Goal: Information Seeking & Learning: Learn about a topic

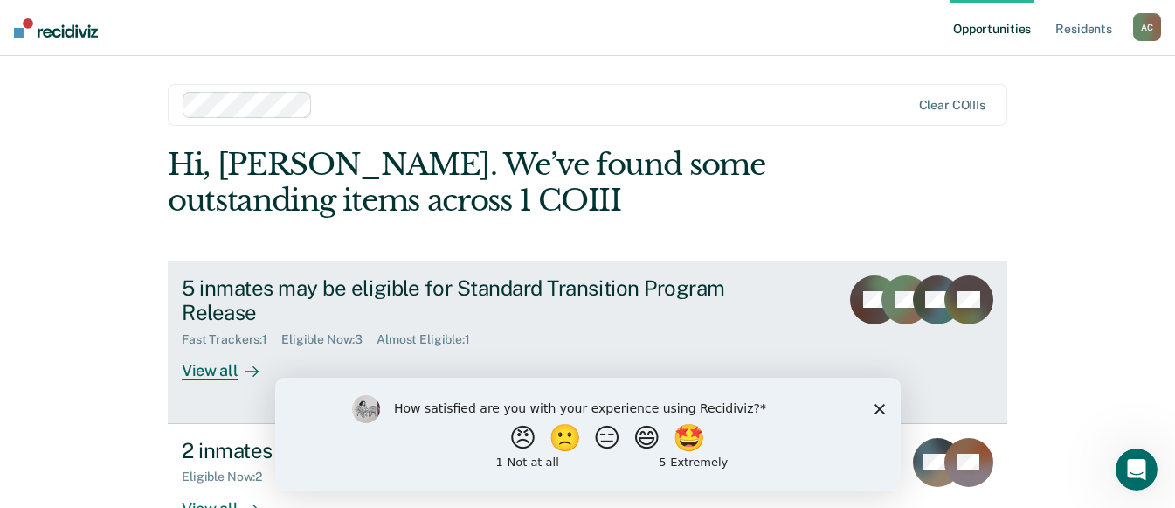
scroll to position [53, 0]
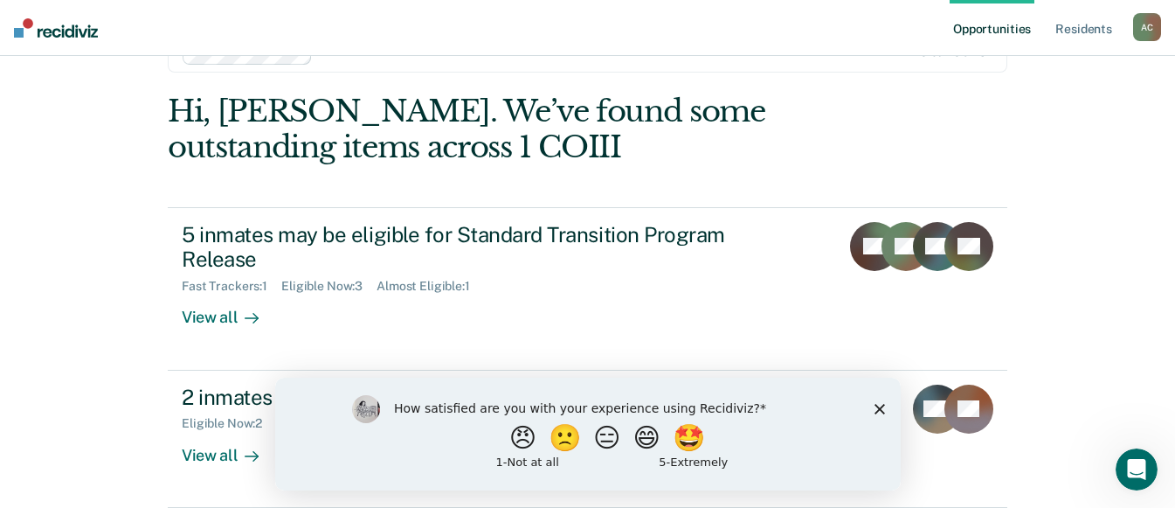
click at [880, 408] on polygon "Close survey" at bounding box center [879, 408] width 10 height 10
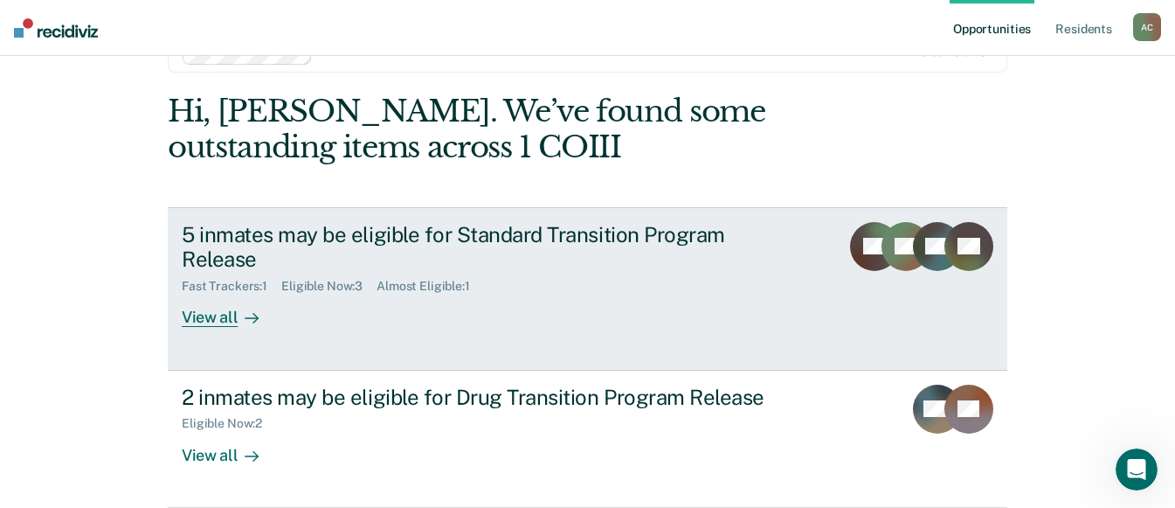
click at [228, 318] on div "View all" at bounding box center [231, 311] width 98 height 34
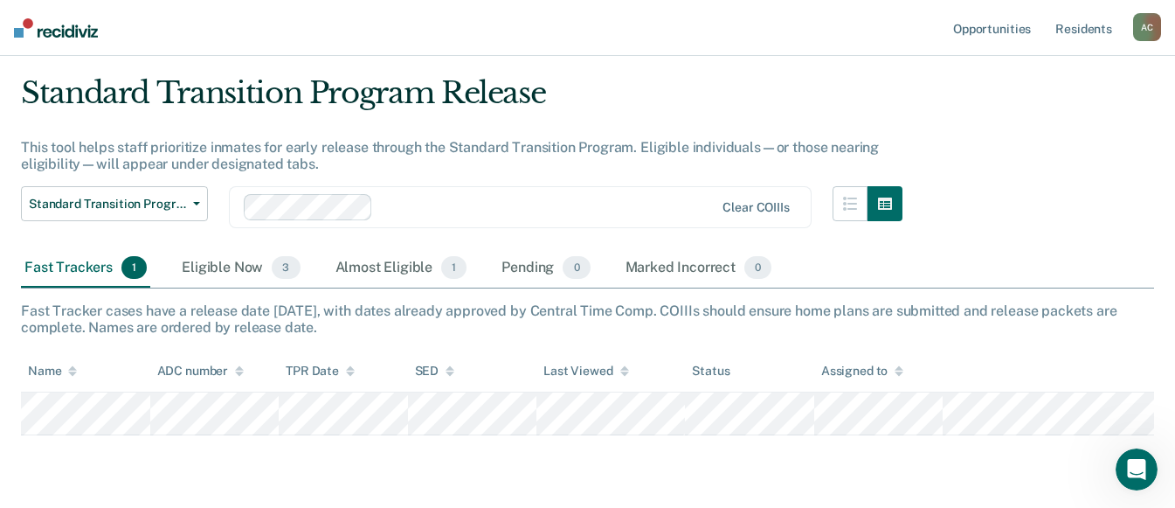
scroll to position [87, 0]
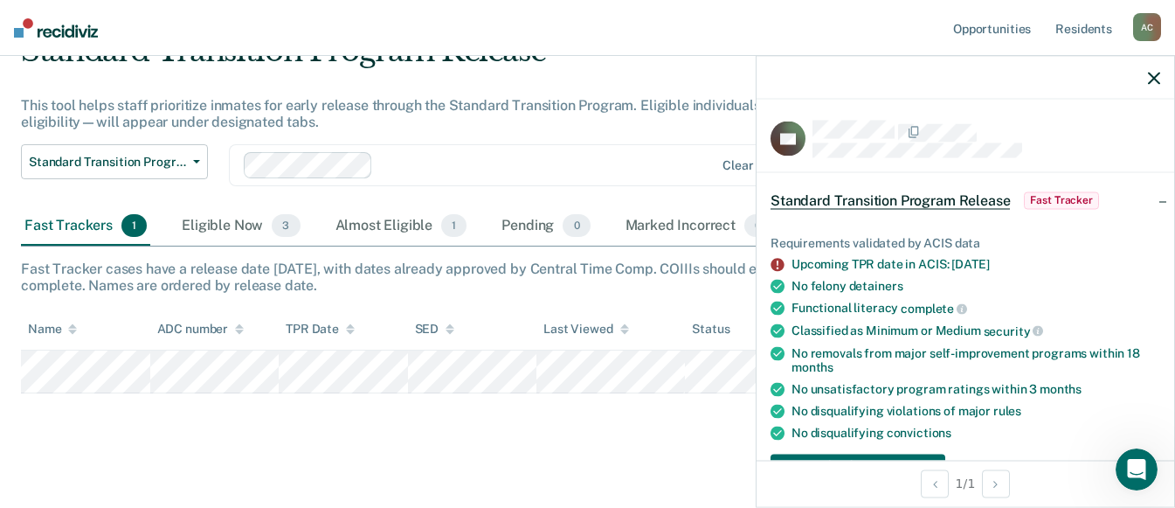
click at [118, 426] on div "Standard Transition Program Release This tool helps staff prioritize inmates fo…" at bounding box center [587, 238] width 1133 height 411
click at [211, 223] on div "Eligible Now 3" at bounding box center [240, 226] width 125 height 38
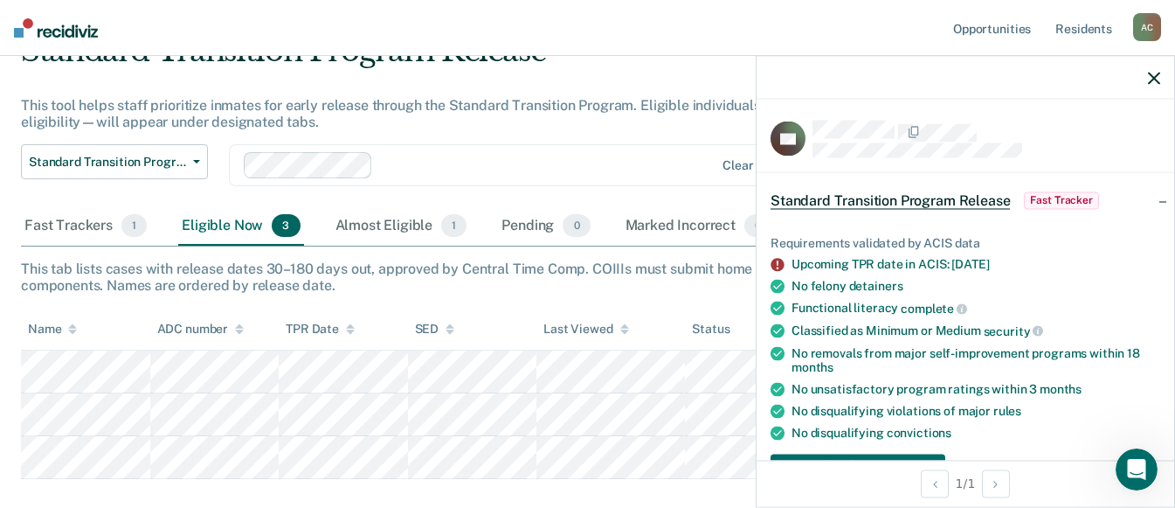
click at [1160, 74] on icon "button" at bounding box center [1154, 78] width 12 height 12
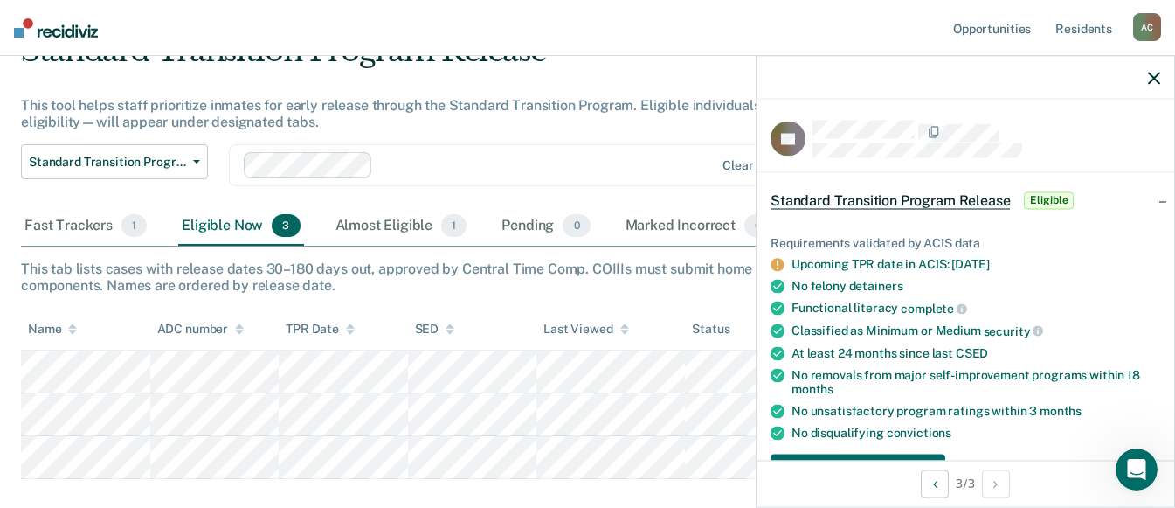
click at [537, 132] on div "Standard Transition Program Release This tool helps staff prioritize inmates fo…" at bounding box center [462, 120] width 882 height 174
click at [1162, 80] on div at bounding box center [966, 78] width 418 height 44
click at [1155, 80] on icon "button" at bounding box center [1154, 78] width 12 height 12
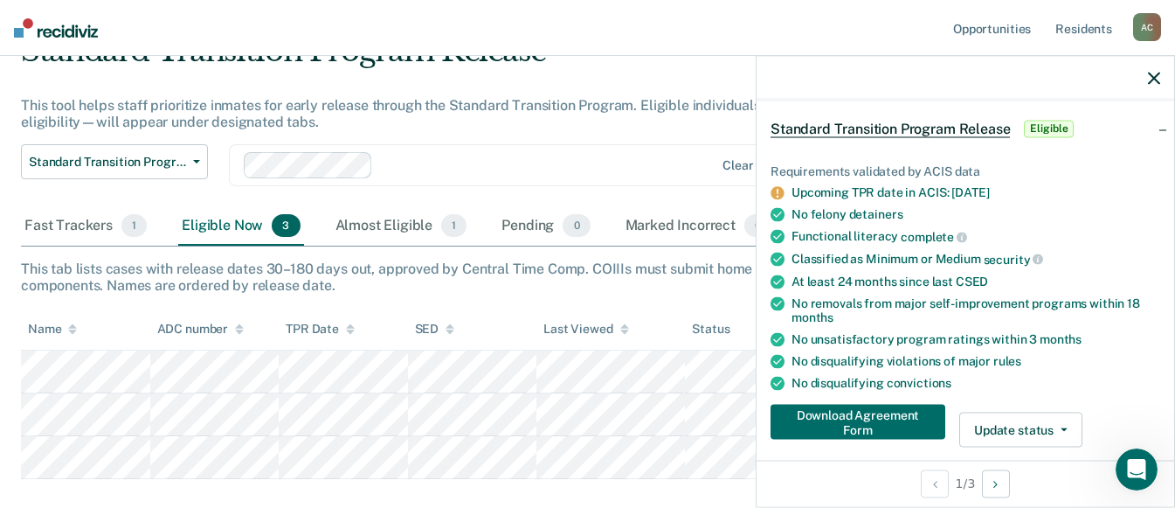
scroll to position [0, 0]
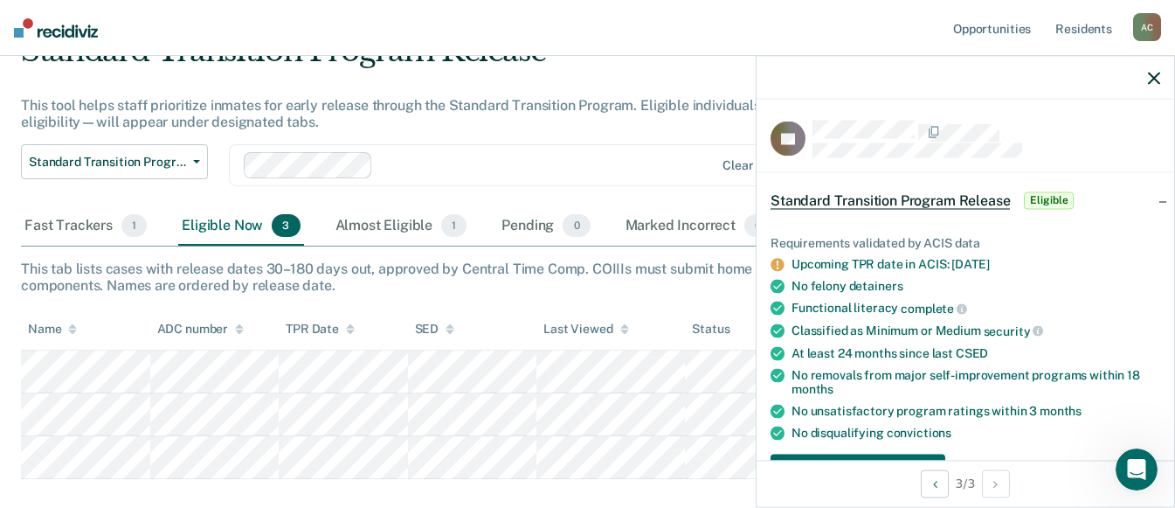
click at [756, 3] on nav "Opportunities Resident s [PERSON_NAME] Profile How it works Log Out" at bounding box center [587, 28] width 1175 height 56
click at [1154, 74] on icon "button" at bounding box center [1154, 78] width 12 height 12
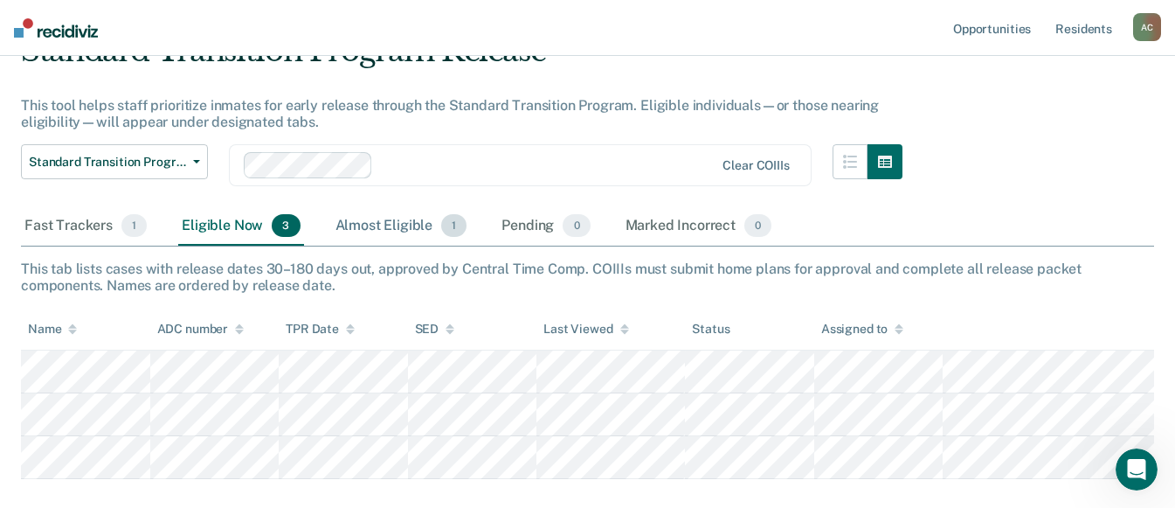
click at [386, 225] on div "Almost Eligible 1" at bounding box center [401, 226] width 139 height 38
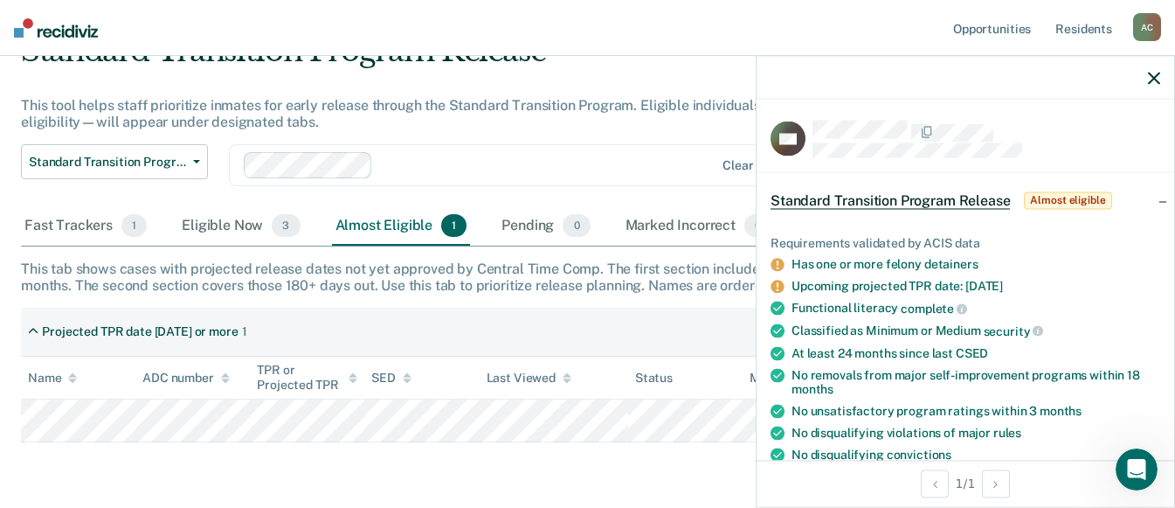
click at [1160, 77] on icon "button" at bounding box center [1154, 78] width 12 height 12
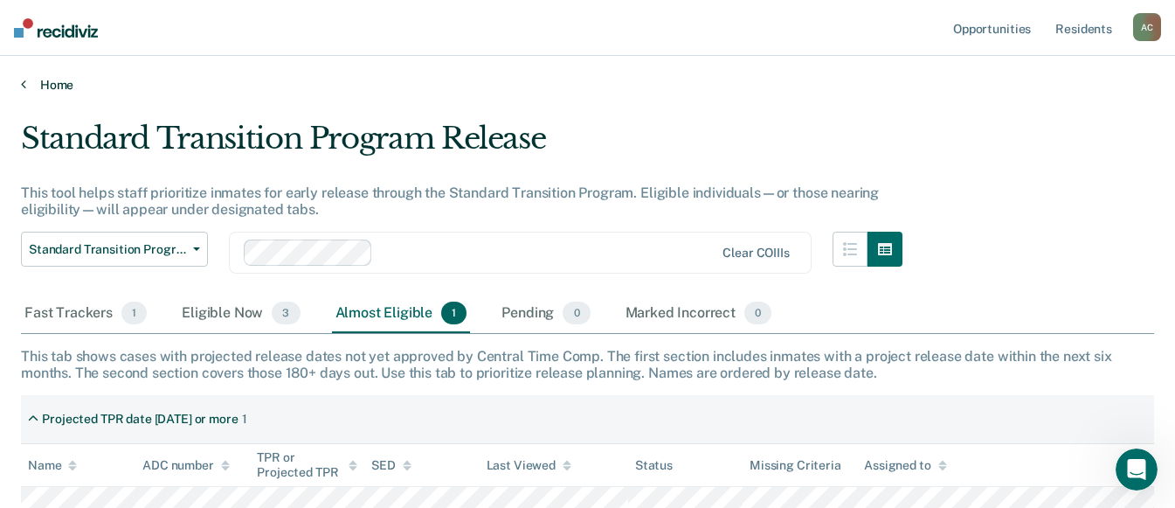
click at [26, 89] on link "Home" at bounding box center [587, 85] width 1133 height 16
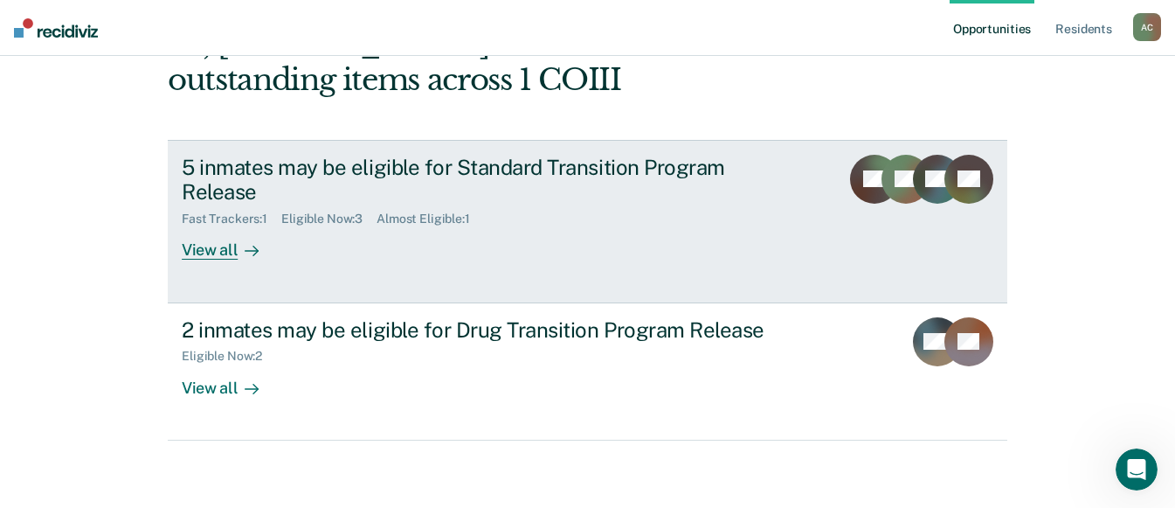
scroll to position [123, 0]
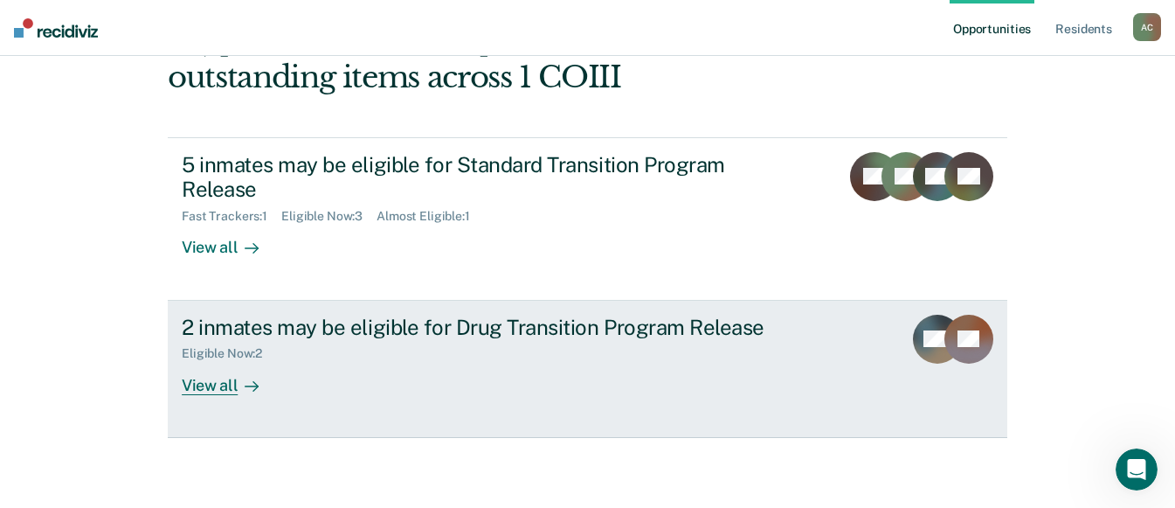
click at [185, 385] on div "View all" at bounding box center [231, 378] width 98 height 34
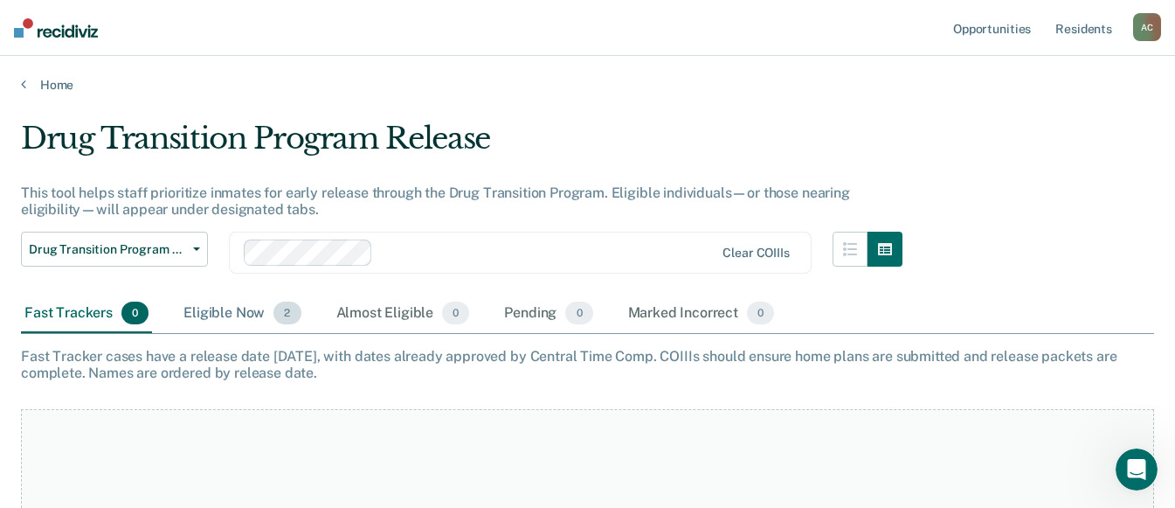
click at [239, 315] on div "Eligible Now 2" at bounding box center [242, 313] width 124 height 38
